Goal: Navigation & Orientation: Find specific page/section

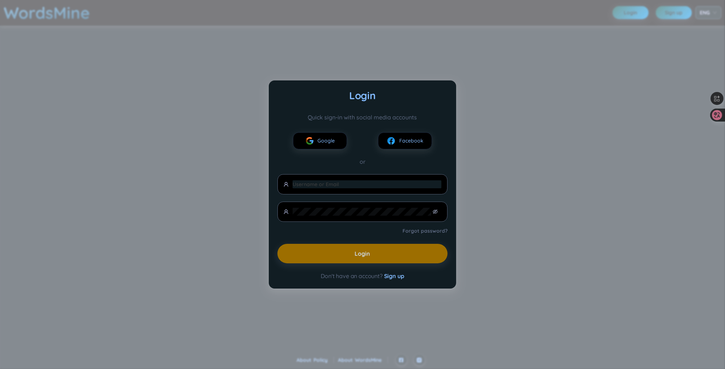
click at [392, 309] on div "Login Quick sign-in with social media accounts Google Facebook or Forgot passwo…" at bounding box center [362, 184] width 725 height 369
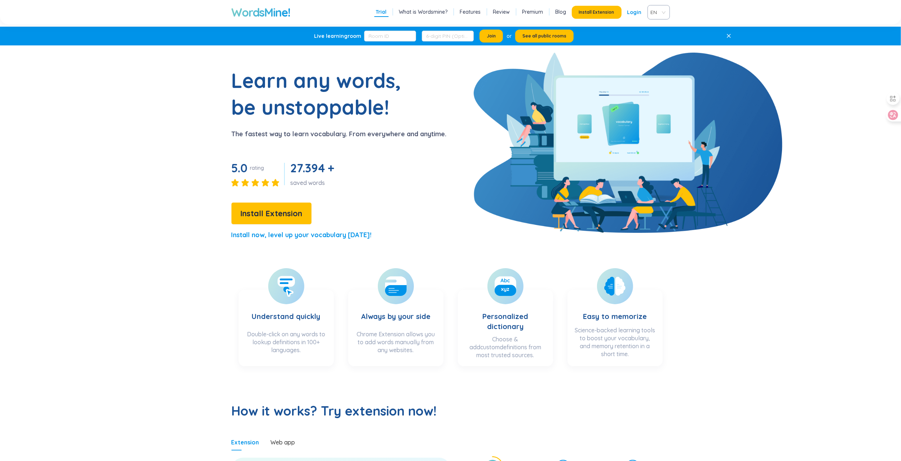
click at [539, 10] on link "Premium" at bounding box center [532, 11] width 21 height 7
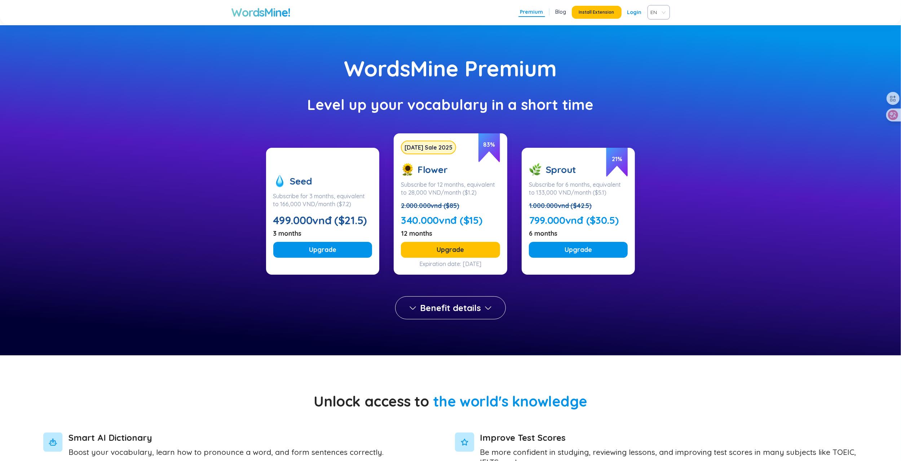
click at [273, 16] on h1 "WordsMine!" at bounding box center [260, 12] width 59 height 14
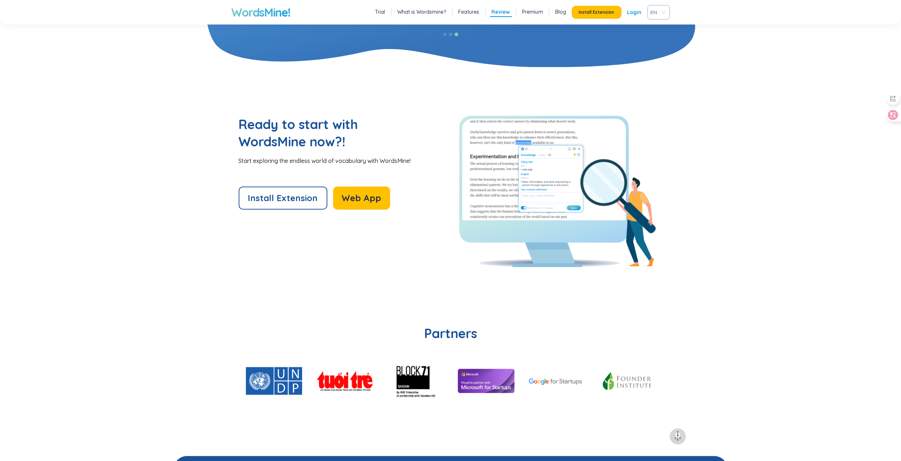
scroll to position [1610, 0]
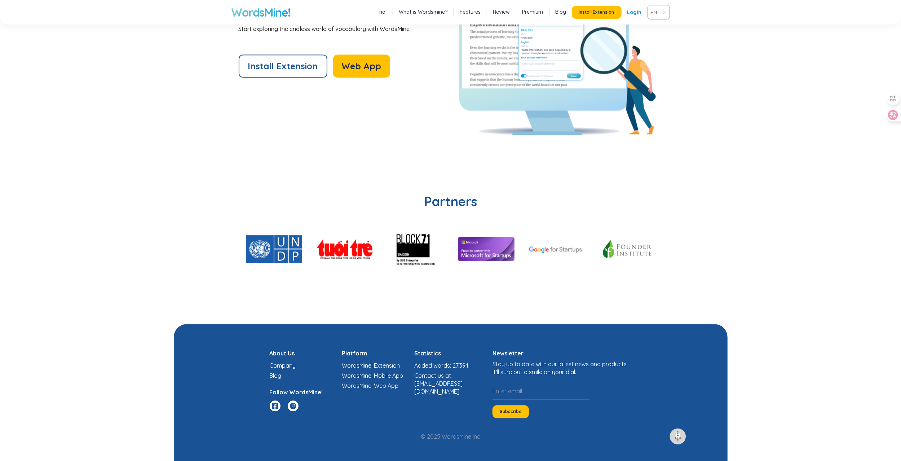
click at [276, 406] on icon at bounding box center [275, 406] width 6 height 6
